Goal: Information Seeking & Learning: Check status

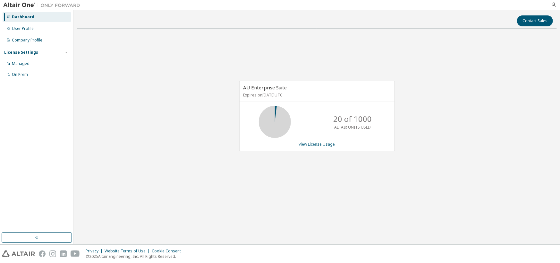
click at [325, 142] on link "View License Usage" at bounding box center [317, 143] width 36 height 5
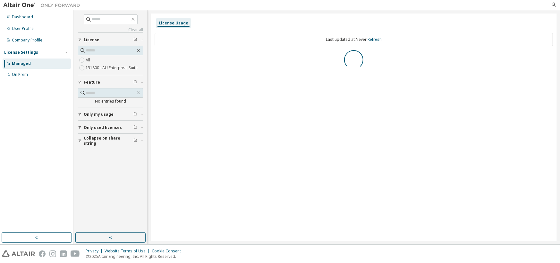
click at [84, 125] on span "Only used licenses" at bounding box center [103, 127] width 38 height 5
click at [91, 114] on span "Only my usage" at bounding box center [99, 114] width 30 height 5
click at [92, 180] on div "Collapse on share string" at bounding box center [112, 178] width 57 height 10
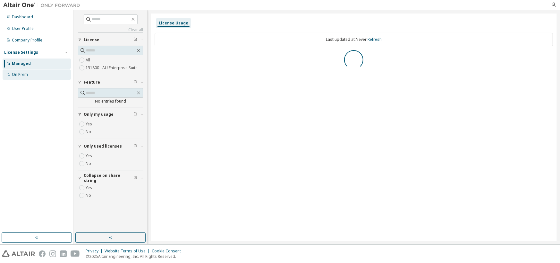
click at [15, 76] on div "On Prem" at bounding box center [20, 74] width 16 height 5
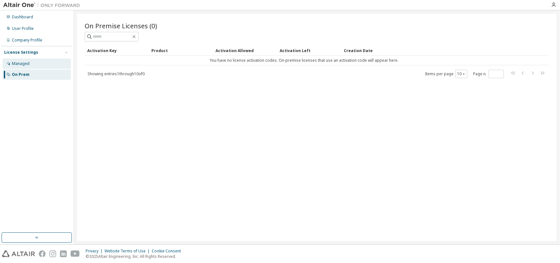
click at [22, 64] on div "Managed" at bounding box center [21, 63] width 18 height 5
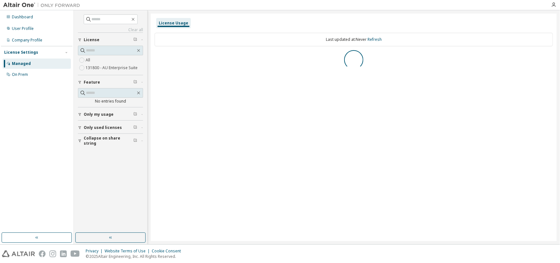
click at [115, 70] on label "131800 - AU Enterprise Suite" at bounding box center [112, 68] width 53 height 8
click at [30, 39] on div "Company Profile" at bounding box center [27, 40] width 30 height 5
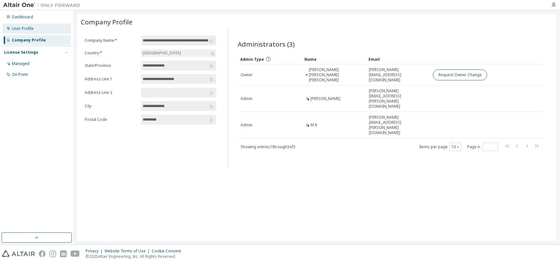
click at [29, 28] on div "User Profile" at bounding box center [23, 28] width 22 height 5
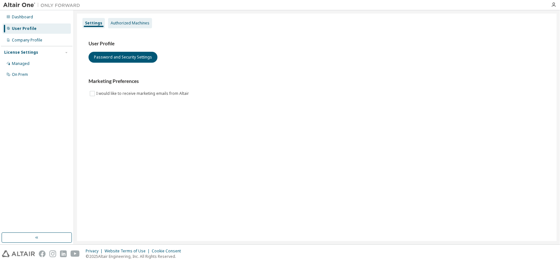
click at [134, 19] on div "Authorized Machines" at bounding box center [130, 23] width 44 height 10
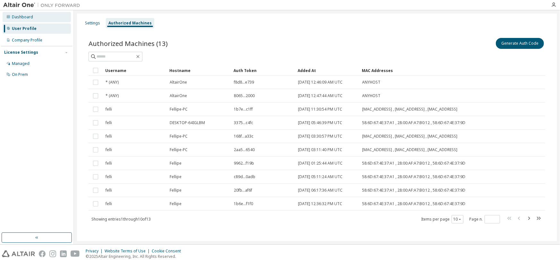
click at [26, 20] on div "Dashboard" at bounding box center [37, 17] width 68 height 10
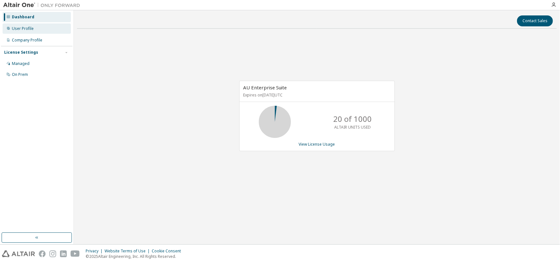
click at [36, 33] on div "User Profile" at bounding box center [37, 28] width 68 height 10
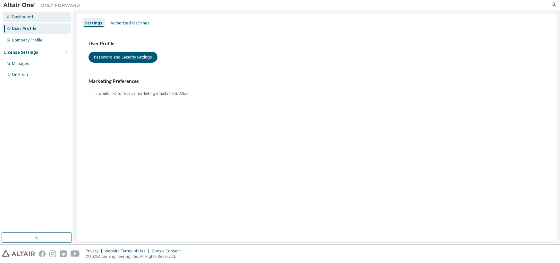
click at [35, 16] on div "Dashboard" at bounding box center [37, 17] width 68 height 10
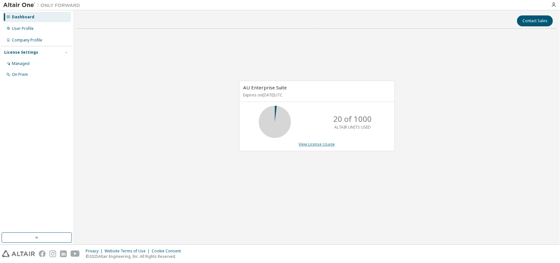
click at [306, 143] on link "View License Usage" at bounding box center [317, 143] width 36 height 5
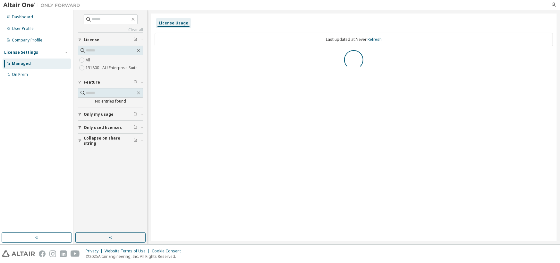
click at [89, 115] on span "Only my usage" at bounding box center [99, 114] width 30 height 5
click at [91, 140] on button "Only used licenses" at bounding box center [110, 146] width 65 height 14
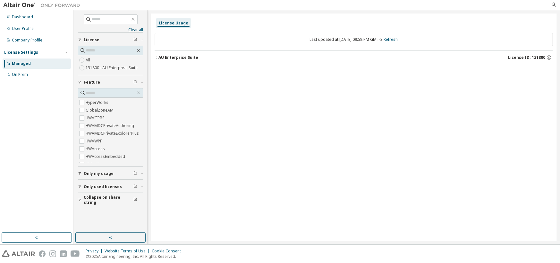
click at [177, 58] on div "AU Enterprise Suite" at bounding box center [179, 57] width 40 height 5
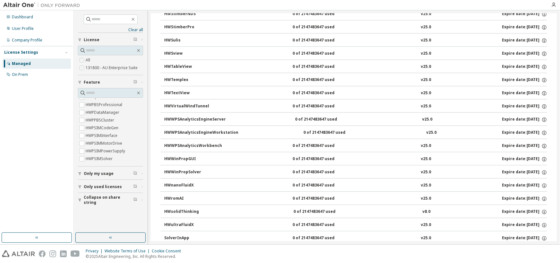
scroll to position [2595, 0]
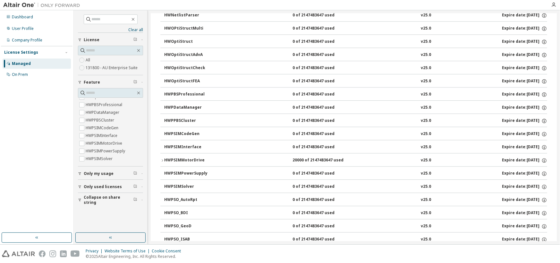
click at [161, 158] on icon "button" at bounding box center [162, 160] width 4 height 4
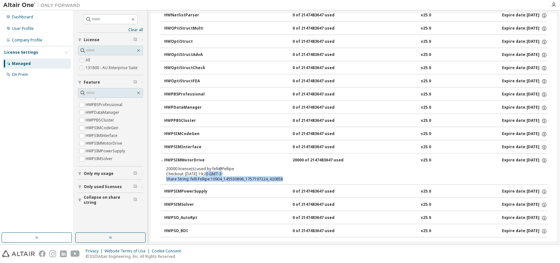
drag, startPoint x: 291, startPoint y: 173, endPoint x: 206, endPoint y: 169, distance: 85.5
click at [206, 169] on div "20000 license(s) used by felli@Fellipe Checkout: 2025-09-06 19:20 GMT-3 Share S…" at bounding box center [346, 173] width 360 height 15
click at [174, 157] on div "HWPSIMMotorDrive" at bounding box center [193, 160] width 58 height 6
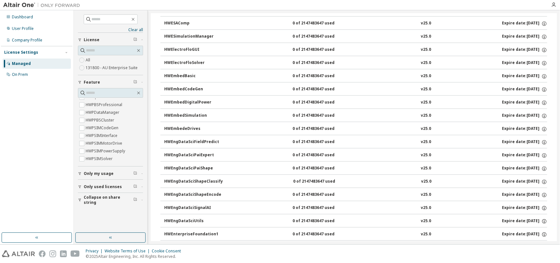
scroll to position [0, 0]
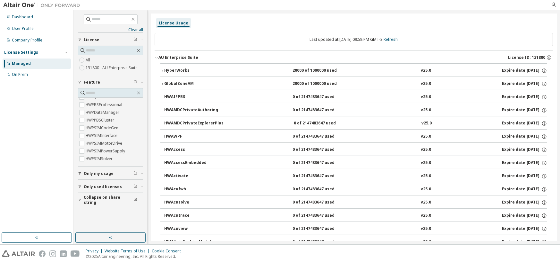
click at [225, 69] on div "HyperWorks 20000 of 1000000 used v25.0 Expire date: 2029-04-09" at bounding box center [355, 71] width 383 height 6
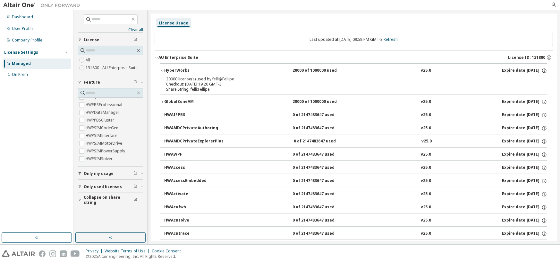
click at [542, 72] on icon "button" at bounding box center [545, 71] width 6 height 6
click at [519, 91] on p "Borrow Limits: 336" at bounding box center [525, 90] width 33 height 5
click at [524, 82] on p "Options: NONE" at bounding box center [525, 81] width 33 height 5
click at [313, 36] on div "Last updated at: Sat 2025-09-06 09:58 PM GMT-3 Refresh" at bounding box center [354, 39] width 399 height 13
click at [109, 173] on span "Only my usage" at bounding box center [99, 173] width 30 height 5
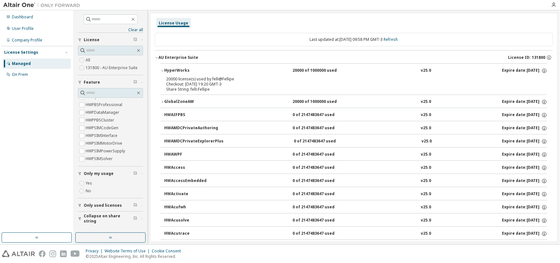
click at [97, 212] on button "Only used licenses" at bounding box center [110, 205] width 65 height 14
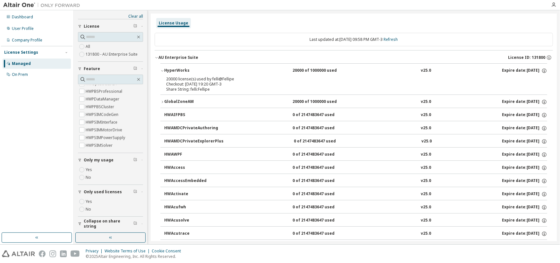
scroll to position [14, 0]
click at [30, 74] on div "On Prem" at bounding box center [37, 74] width 68 height 10
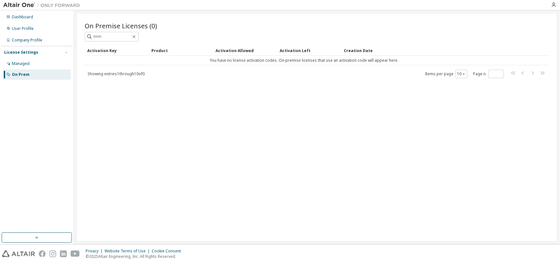
click at [253, 144] on div "On Premise Licenses (0) Clear Load Save Save As Field Operator Value Select fil…" at bounding box center [317, 126] width 480 height 227
click at [26, 21] on div "Dashboard" at bounding box center [37, 17] width 68 height 10
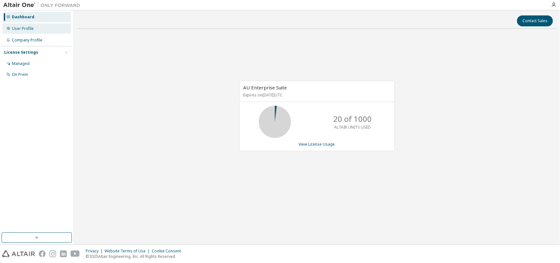
click at [25, 25] on div "User Profile" at bounding box center [37, 28] width 68 height 10
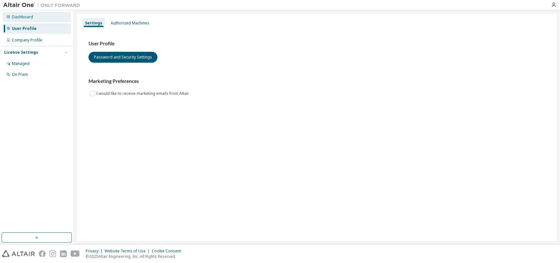
click at [29, 19] on div "Dashboard" at bounding box center [22, 16] width 21 height 5
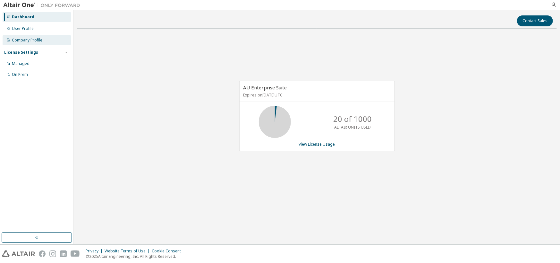
click at [34, 43] on div "Company Profile" at bounding box center [37, 40] width 68 height 10
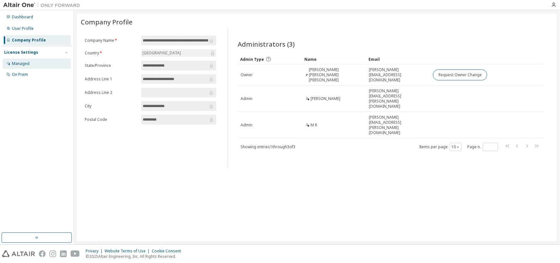
click at [19, 66] on div "Managed" at bounding box center [21, 63] width 18 height 5
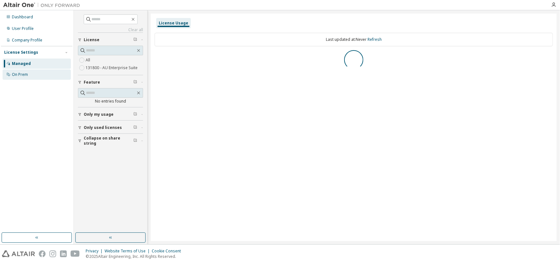
click at [21, 74] on div "On Prem" at bounding box center [20, 74] width 16 height 5
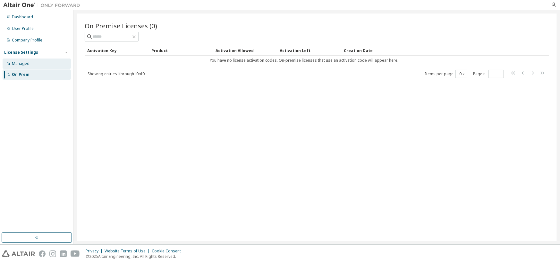
click at [25, 67] on div "Managed" at bounding box center [37, 63] width 68 height 10
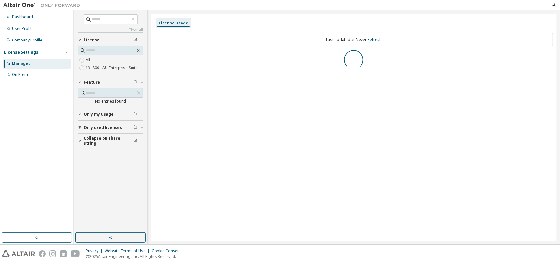
drag, startPoint x: 103, startPoint y: 102, endPoint x: 102, endPoint y: 109, distance: 6.9
click at [104, 102] on div "No entries found" at bounding box center [110, 101] width 65 height 5
click at [102, 109] on button "Only my usage" at bounding box center [110, 114] width 65 height 14
click at [133, 249] on div "Website Terms of Use" at bounding box center [128, 250] width 47 height 5
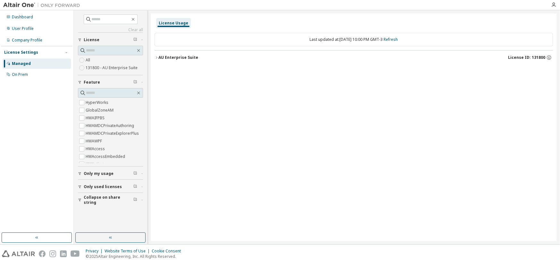
drag, startPoint x: 176, startPoint y: 57, endPoint x: 176, endPoint y: 64, distance: 7.1
click at [176, 58] on div "AU Enterprise Suite" at bounding box center [179, 57] width 40 height 5
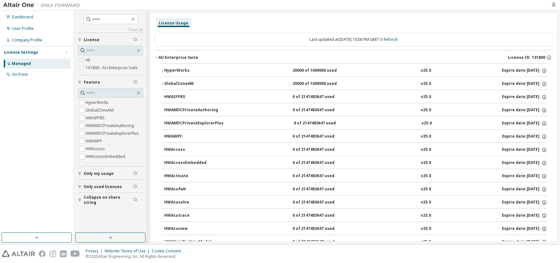
click at [180, 76] on button "HyperWorks 20000 of 1000000 used v25.0 Expire date: 2029-04-09" at bounding box center [353, 71] width 387 height 14
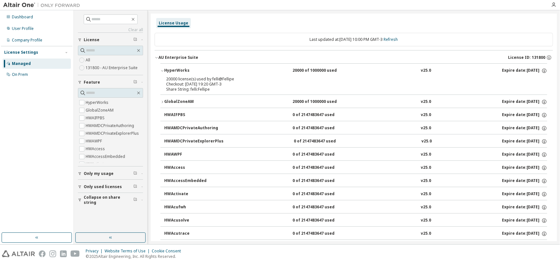
click at [179, 73] on div "HyperWorks" at bounding box center [193, 71] width 58 height 6
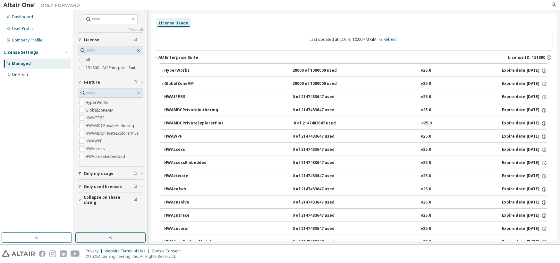
click at [130, 68] on label "131800 - AU Enterprise Suite" at bounding box center [112, 68] width 53 height 8
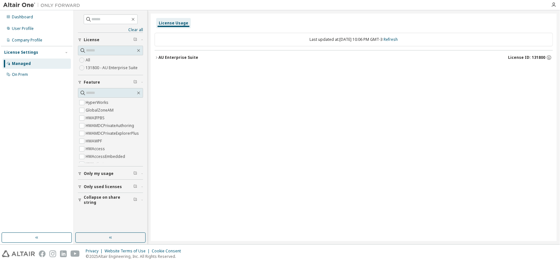
click at [179, 56] on div "AU Enterprise Suite" at bounding box center [179, 57] width 40 height 5
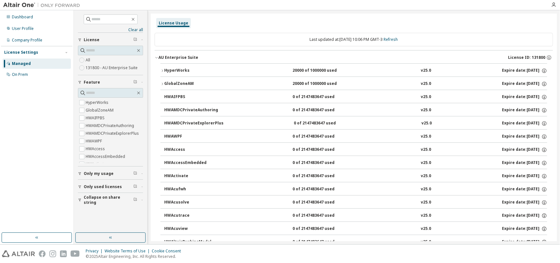
drag, startPoint x: 203, startPoint y: 56, endPoint x: 167, endPoint y: 57, distance: 36.3
click at [162, 57] on div "AU Enterprise Suite License ID: 131800" at bounding box center [356, 58] width 395 height 6
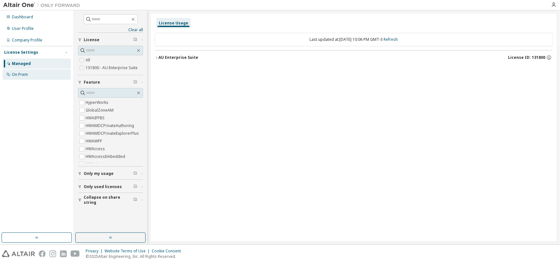
click at [33, 77] on div "On Prem" at bounding box center [37, 74] width 68 height 10
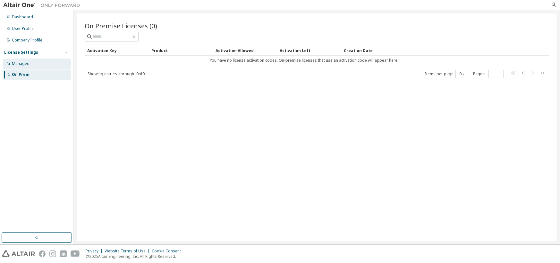
click at [38, 66] on div "Managed" at bounding box center [37, 63] width 68 height 10
